Goal: Information Seeking & Learning: Understand process/instructions

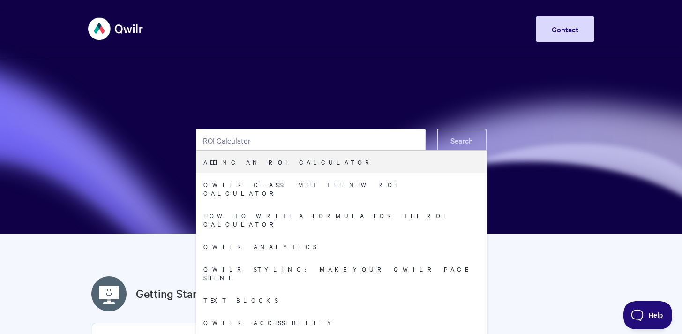
type input "ROI Calculator"
click at [468, 139] on span "Search" at bounding box center [462, 140] width 23 height 10
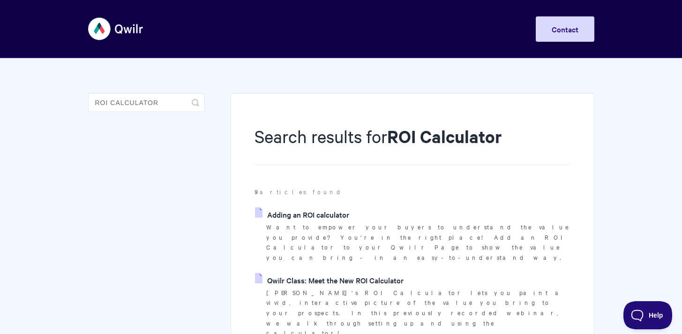
click at [322, 212] on link "Adding an ROI calculator" at bounding box center [302, 214] width 94 height 14
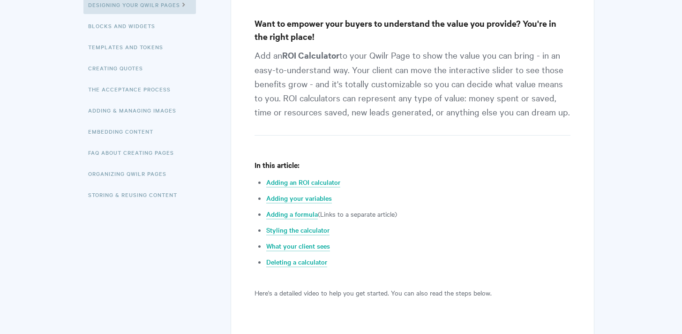
scroll to position [172, 0]
click at [313, 185] on link "Adding an ROI calculator" at bounding box center [303, 182] width 74 height 10
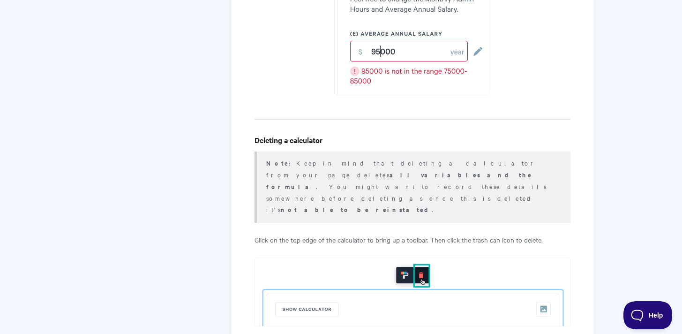
scroll to position [6463, 0]
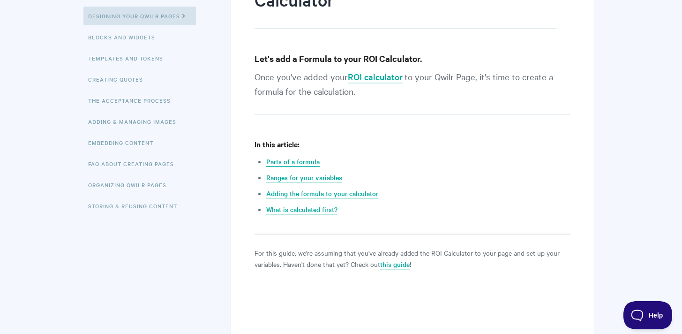
click at [308, 159] on link "Parts of a formula" at bounding box center [292, 162] width 53 height 10
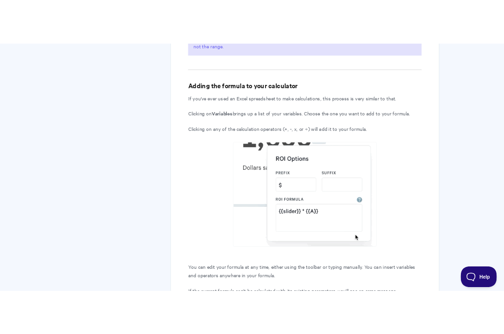
scroll to position [2458, 0]
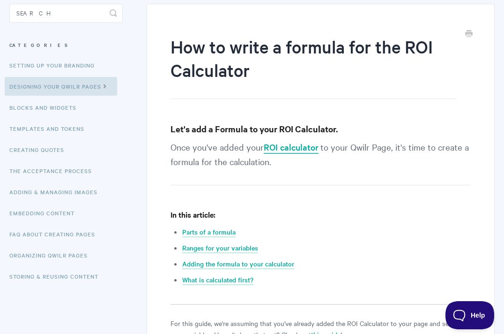
click at [291, 147] on link "ROI calculator" at bounding box center [291, 147] width 55 height 13
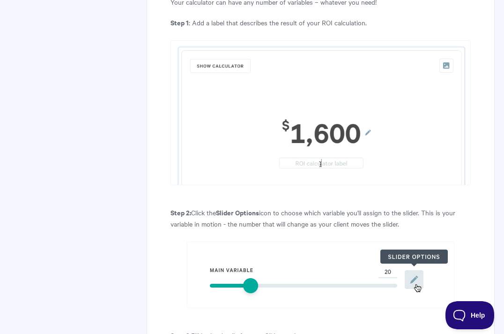
scroll to position [1551, 0]
